Goal: Task Accomplishment & Management: Manage account settings

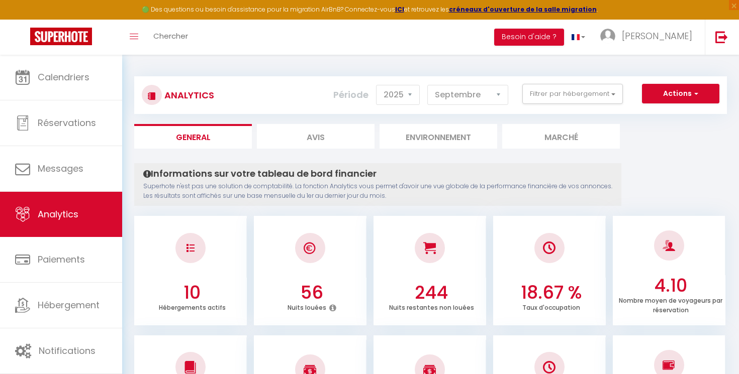
select select "2025"
select select "9"
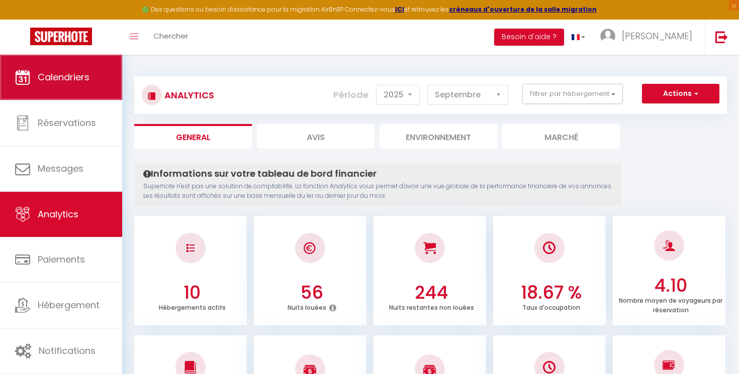
click at [81, 93] on link "Calendriers" at bounding box center [61, 77] width 122 height 45
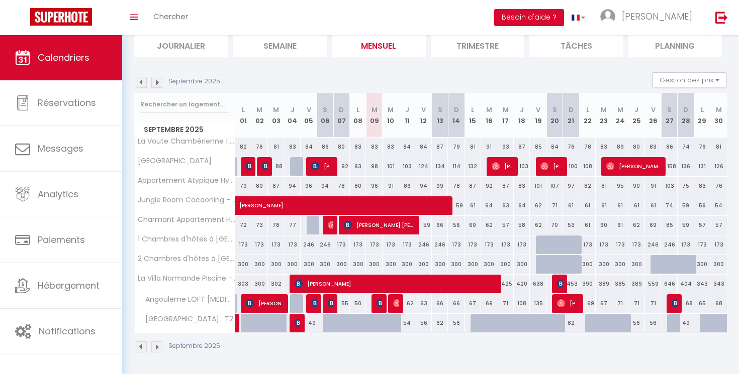
scroll to position [72, 0]
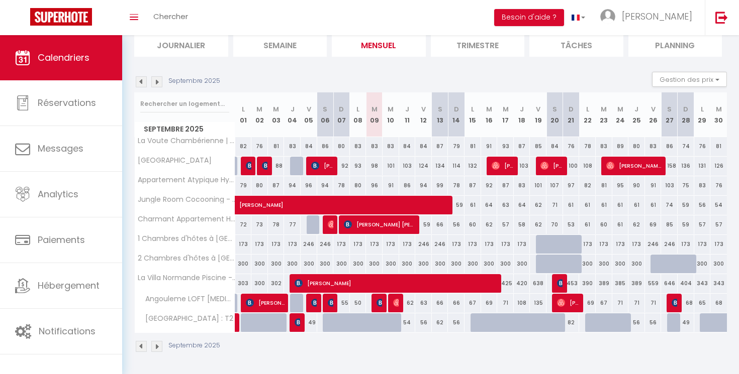
click at [605, 246] on div "173" at bounding box center [603, 244] width 17 height 19
type input "173"
select select "1"
type input "[DATE] Septembre 2025"
type input "Mer 24 Septembre 2025"
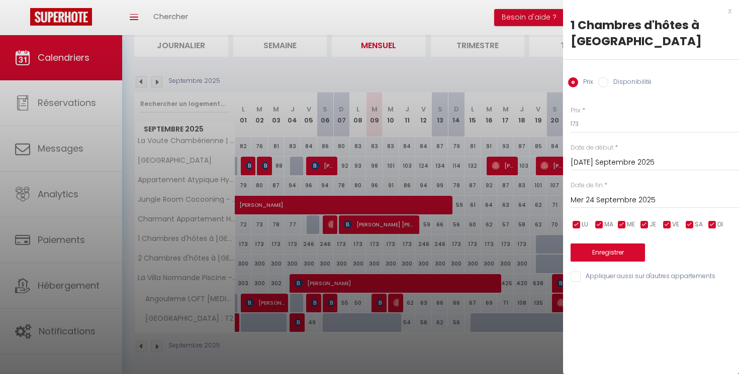
click at [605, 78] on input "Disponibilité" at bounding box center [603, 82] width 10 height 10
radio input "true"
radio input "false"
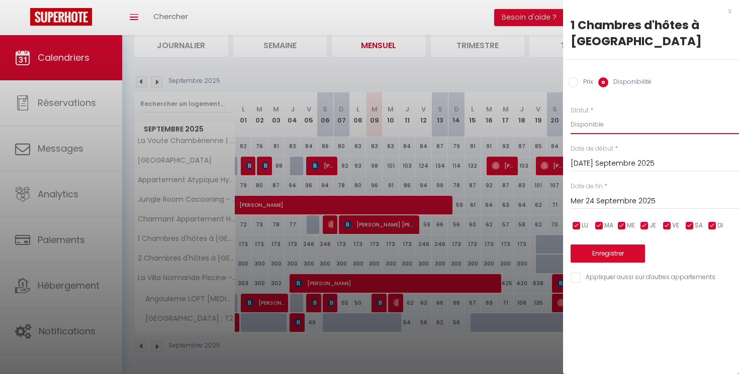
select select "0"
click option "Indisponible" at bounding box center [0, 0] width 0 height 0
click at [597, 256] on button "Enregistrer" at bounding box center [607, 254] width 74 height 18
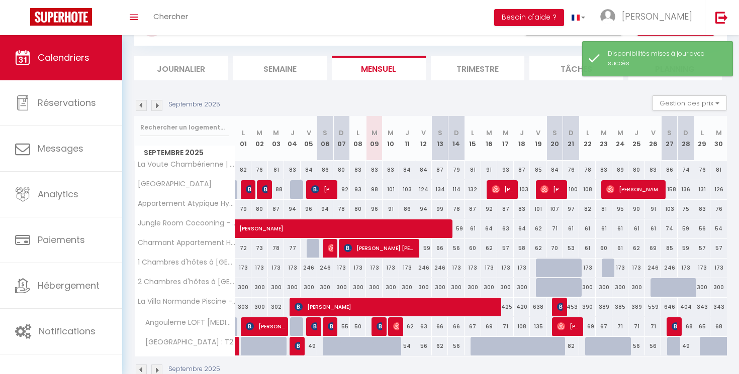
scroll to position [53, 0]
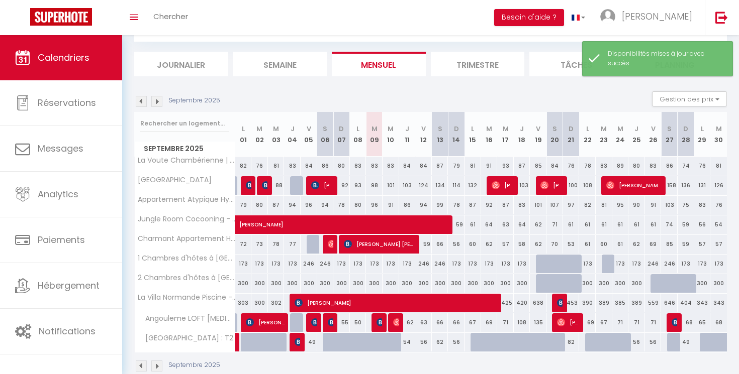
click at [605, 286] on div "300" at bounding box center [603, 283] width 17 height 19
select select "1"
type input "[DATE] Septembre 2025"
type input "Mer 24 Septembre 2025"
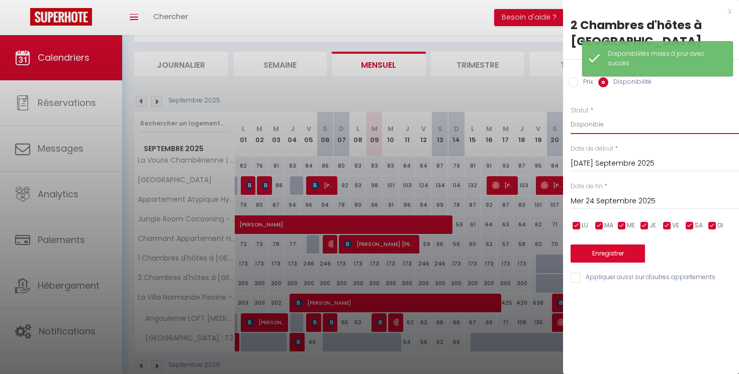
select select "0"
click option "Indisponible" at bounding box center [0, 0] width 0 height 0
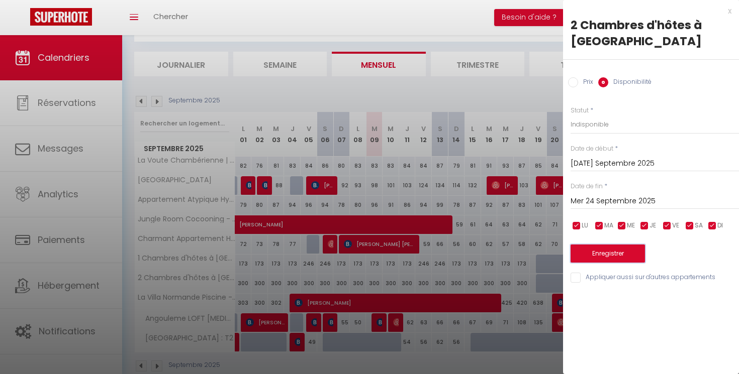
click at [599, 251] on button "Enregistrer" at bounding box center [607, 254] width 74 height 18
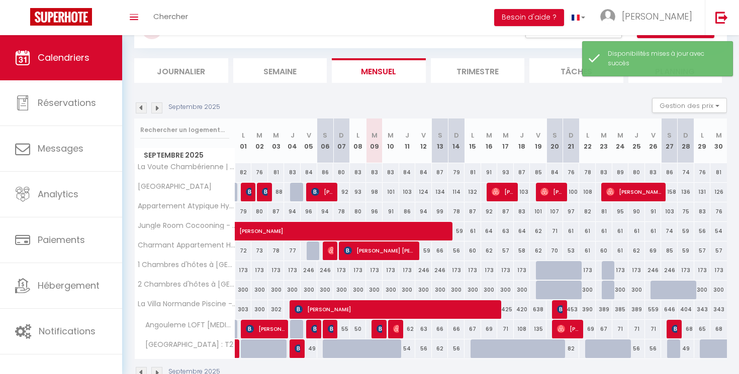
scroll to position [49, 0]
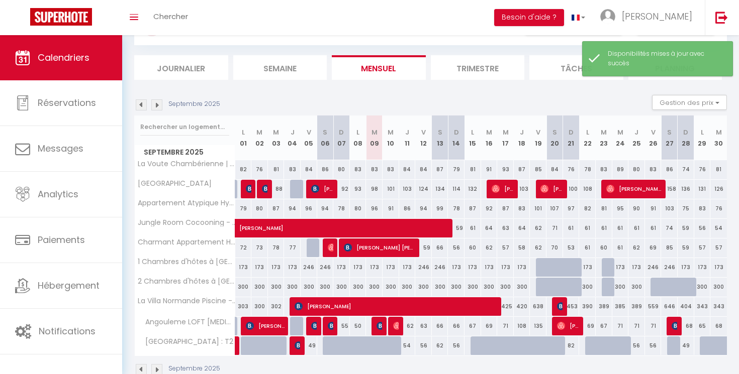
click at [152, 107] on img at bounding box center [156, 104] width 11 height 11
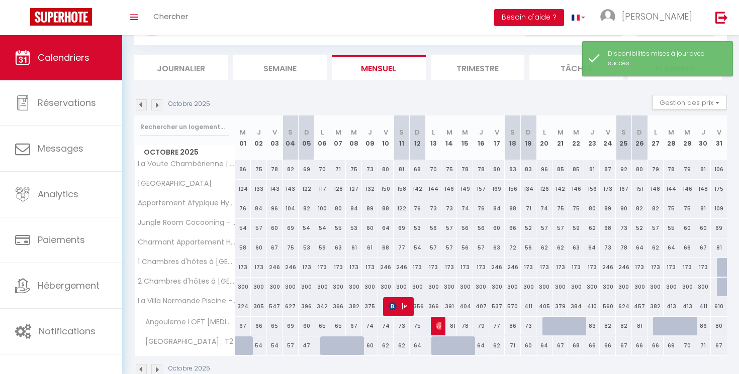
scroll to position [35, 0]
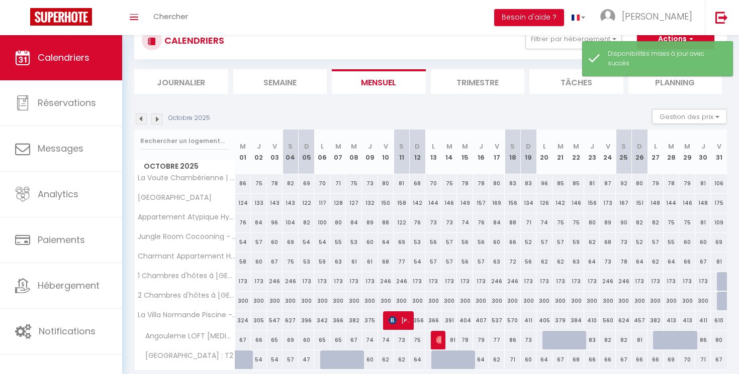
click at [157, 121] on img at bounding box center [156, 119] width 11 height 11
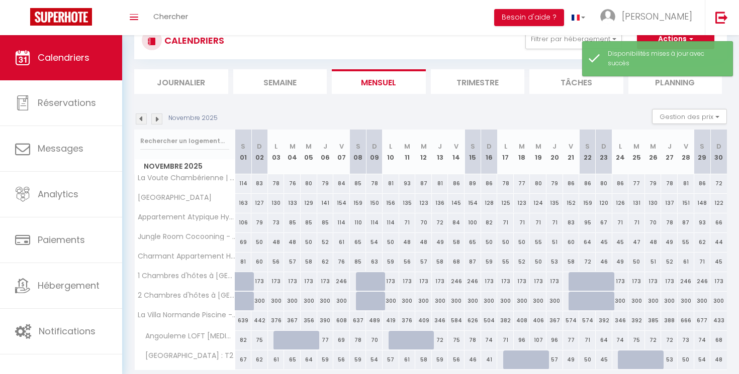
click at [160, 125] on div "Novembre 2025 Gestion des prix Nb Nuits minimum Règles Disponibilité" at bounding box center [430, 119] width 592 height 21
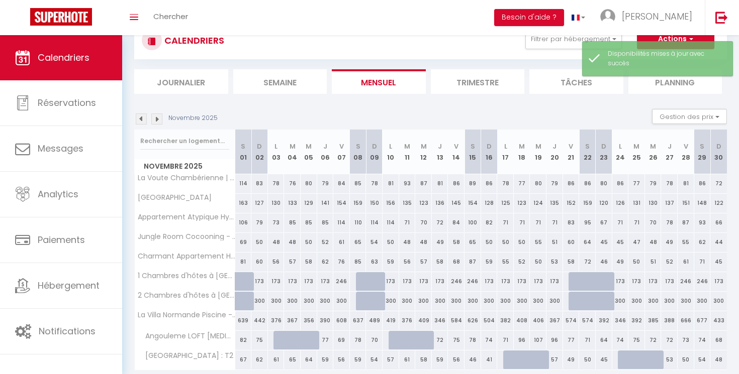
click at [160, 123] on img at bounding box center [156, 119] width 11 height 11
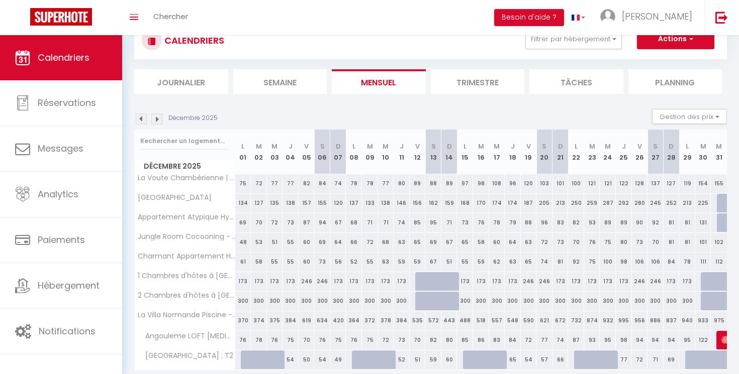
click at [160, 123] on img at bounding box center [156, 119] width 11 height 11
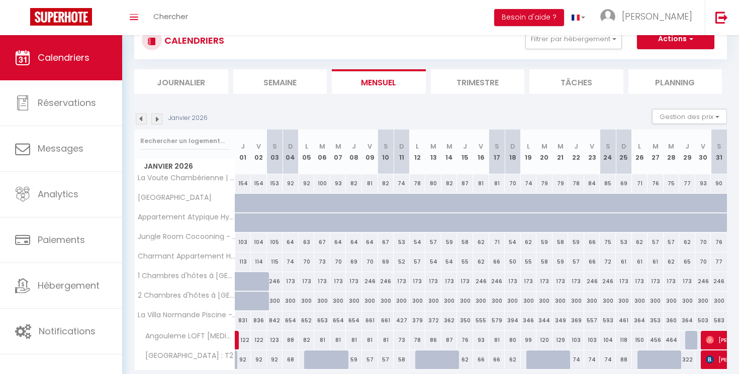
click at [307, 284] on div "173" at bounding box center [306, 281] width 16 height 19
select select "1"
type input "Lun 05 Janvier 2026"
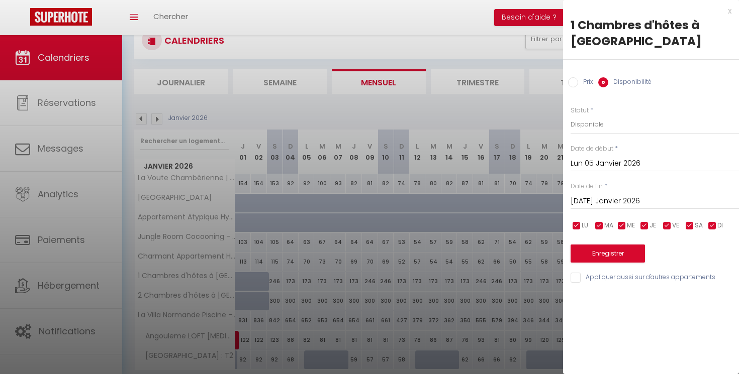
click at [601, 199] on input "[DATE] Janvier 2026" at bounding box center [654, 201] width 168 height 13
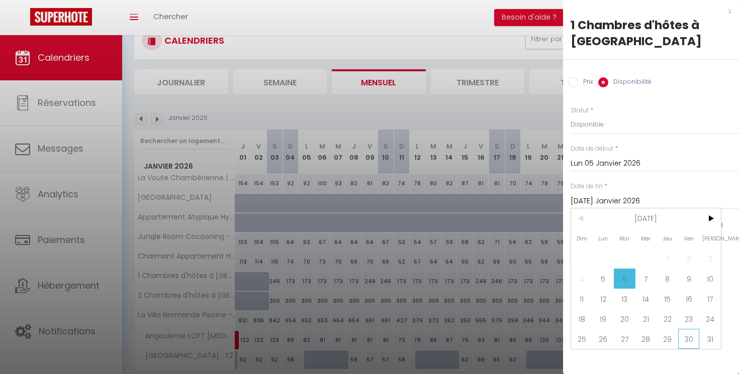
click at [684, 337] on span "30" at bounding box center [689, 339] width 22 height 20
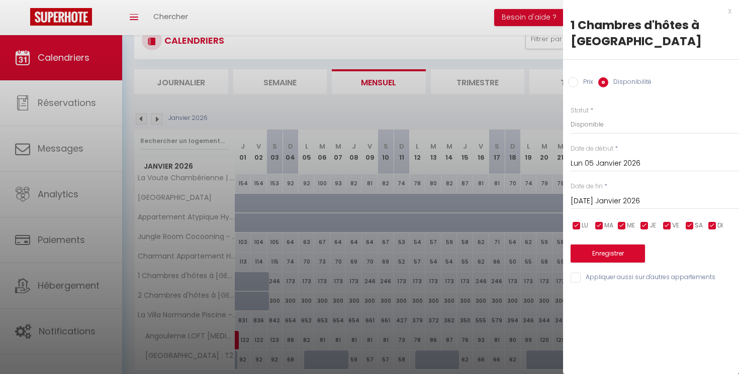
type input "Ven 30 Janvier 2026"
select select "0"
click option "Indisponible" at bounding box center [0, 0] width 0 height 0
click at [612, 257] on button "Enregistrer" at bounding box center [607, 254] width 74 height 18
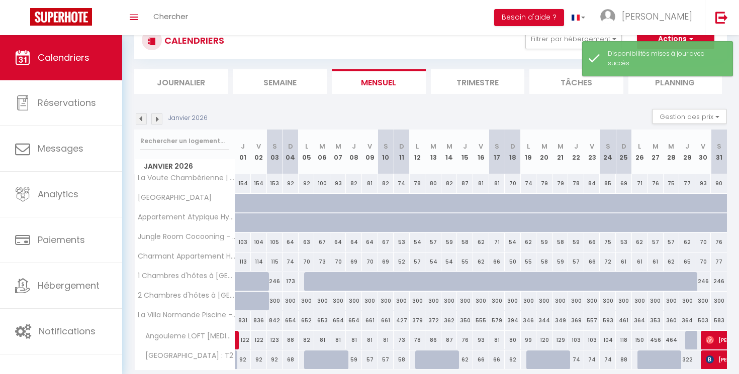
click at [306, 295] on div "300" at bounding box center [306, 301] width 16 height 19
select select "1"
type input "Lun 05 Janvier 2026"
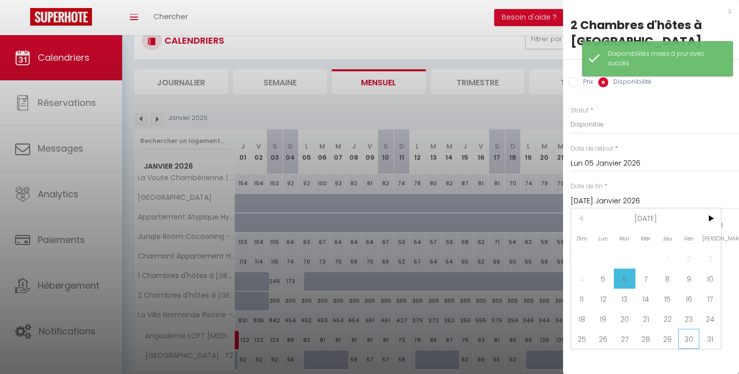
click at [687, 337] on span "30" at bounding box center [689, 339] width 22 height 20
type input "Ven 30 Janvier 2026"
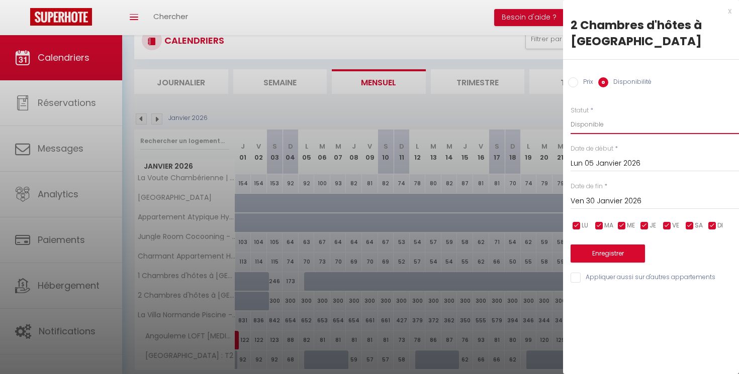
select select "0"
click option "Indisponible" at bounding box center [0, 0] width 0 height 0
click at [608, 257] on button "Enregistrer" at bounding box center [607, 254] width 74 height 18
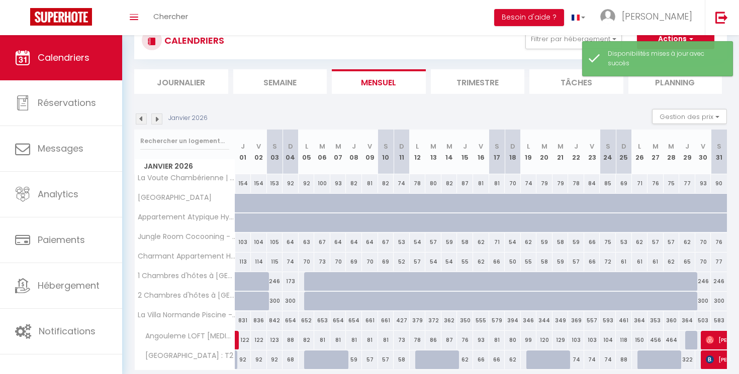
click at [141, 115] on img at bounding box center [141, 119] width 11 height 11
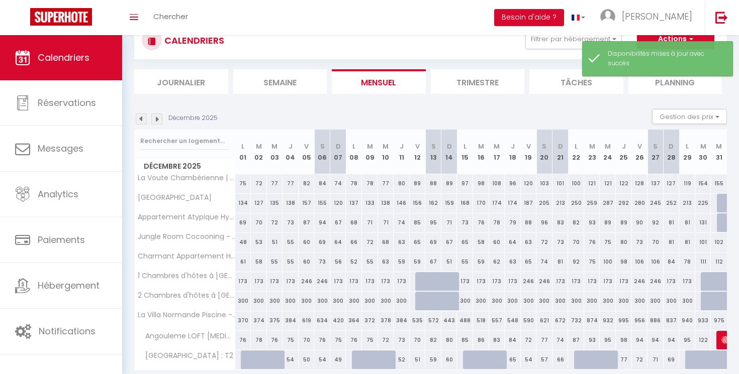
click at [141, 115] on img at bounding box center [141, 119] width 11 height 11
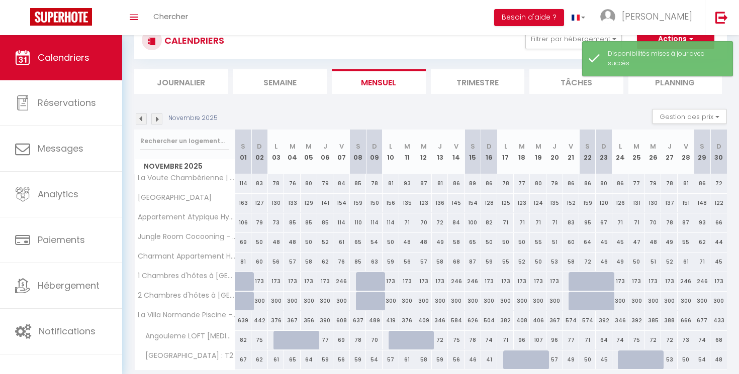
click at [141, 115] on img at bounding box center [141, 119] width 11 height 11
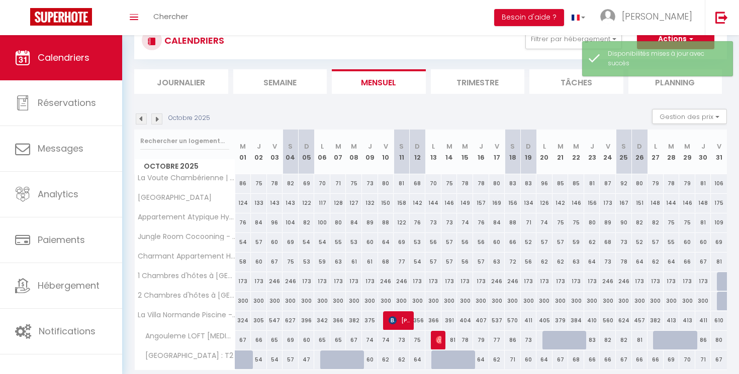
click at [141, 115] on img at bounding box center [141, 119] width 11 height 11
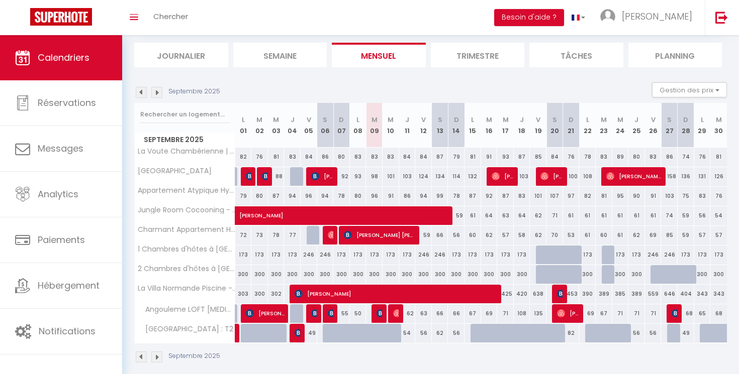
scroll to position [62, 0]
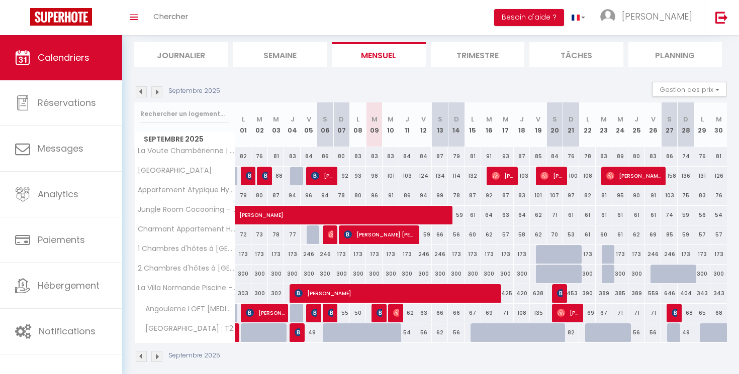
click at [154, 93] on img at bounding box center [156, 91] width 11 height 11
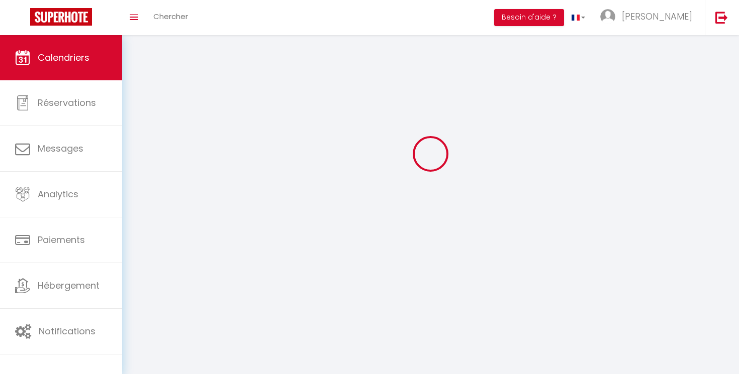
scroll to position [35, 0]
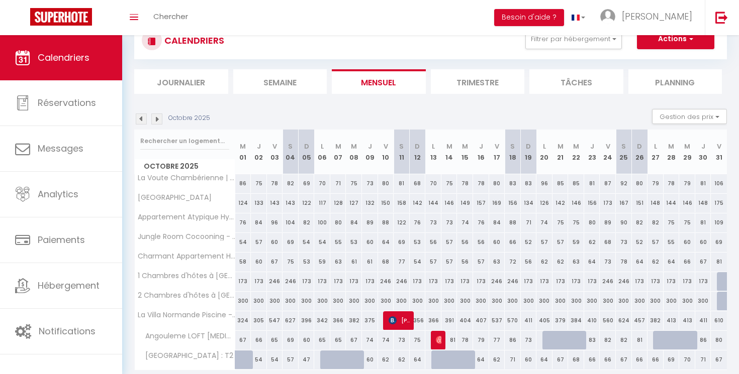
click at [159, 118] on img at bounding box center [156, 119] width 11 height 11
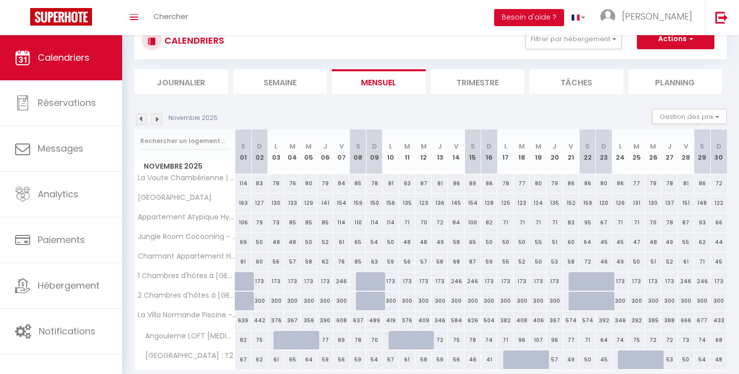
click at [142, 119] on img at bounding box center [141, 119] width 11 height 11
